Goal: Register for event/course

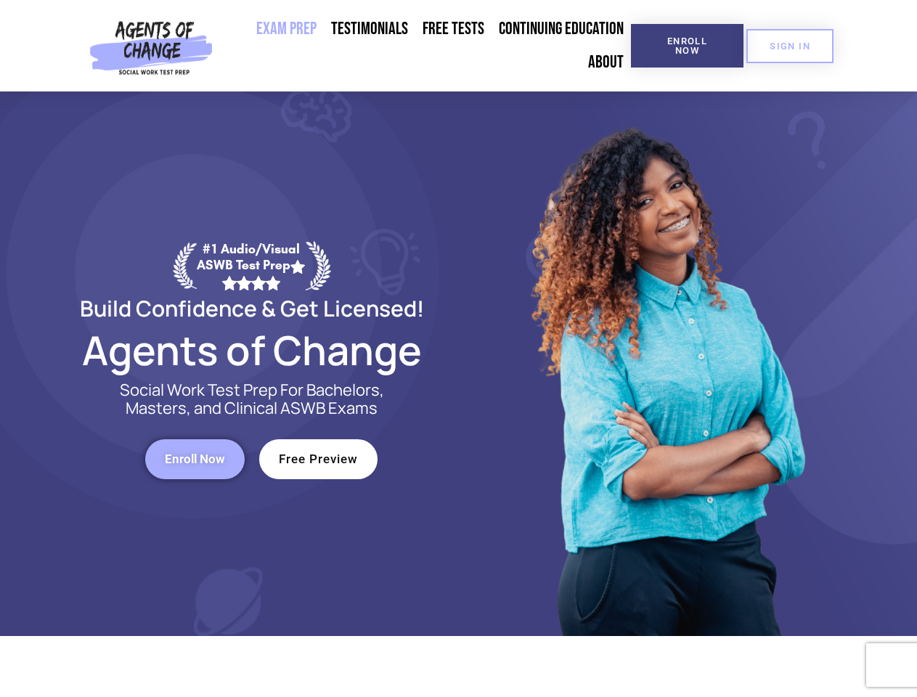
click at [459, 349] on div at bounding box center [666, 364] width 414 height 545
click at [687, 46] on span "Enroll Now" at bounding box center [687, 45] width 66 height 19
click at [790, 46] on span "SIGN IN" at bounding box center [790, 45] width 41 height 9
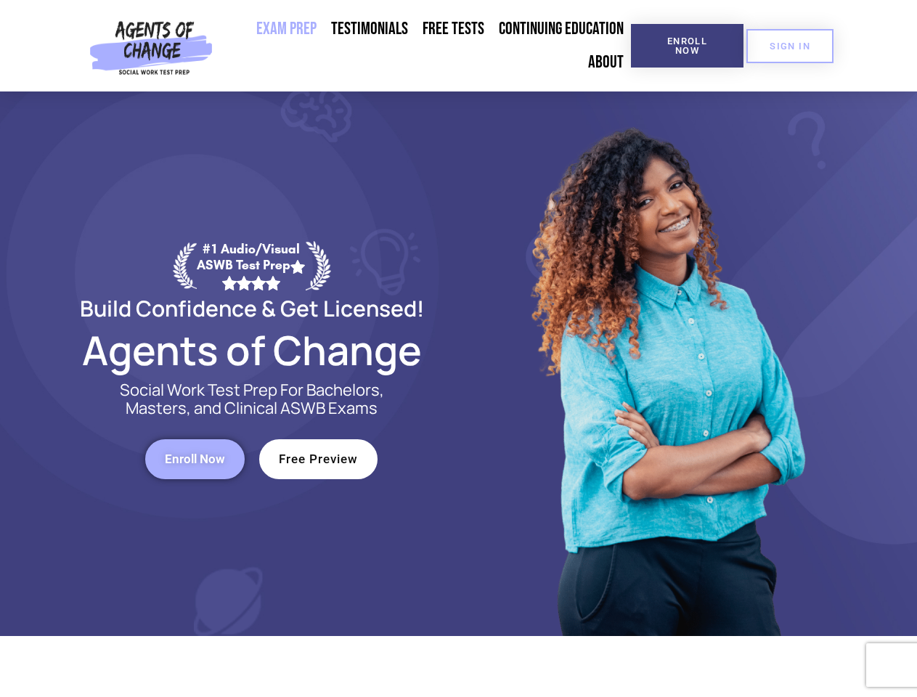
click at [195, 459] on span "Enroll Now" at bounding box center [195, 459] width 60 height 12
click at [318, 459] on span "Free Preview" at bounding box center [318, 459] width 79 height 12
